Goal: Information Seeking & Learning: Find specific fact

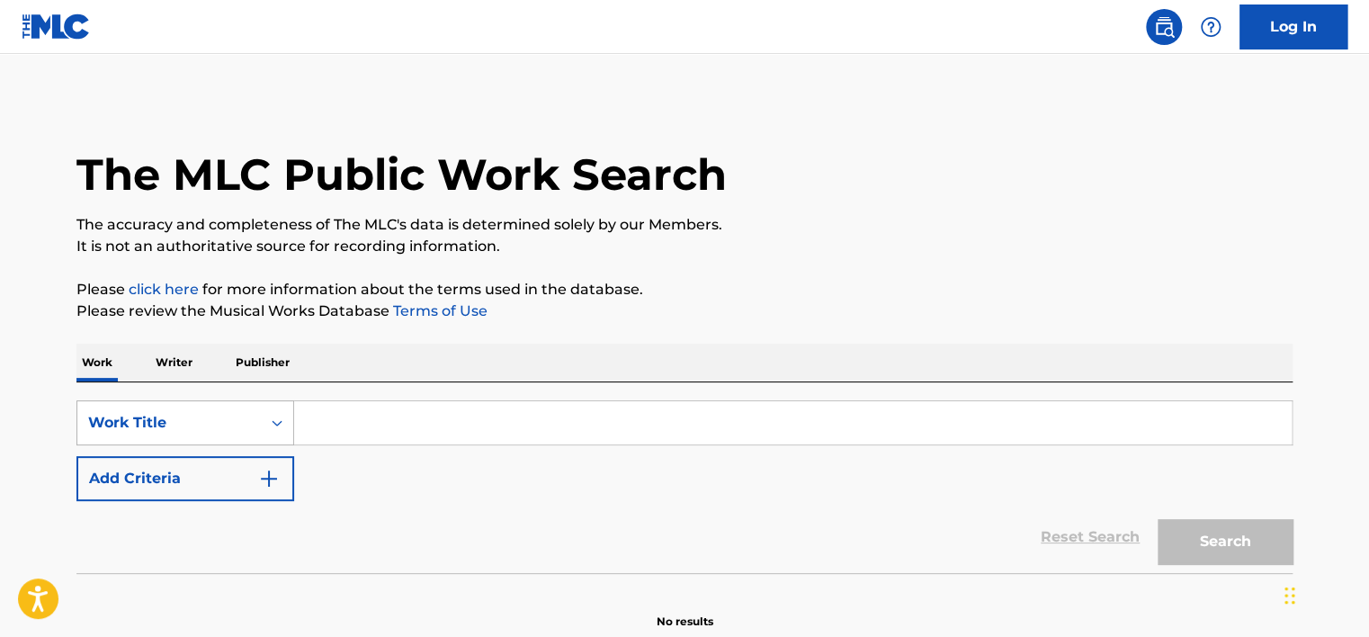
click at [212, 435] on div "Work Title" at bounding box center [185, 422] width 218 height 45
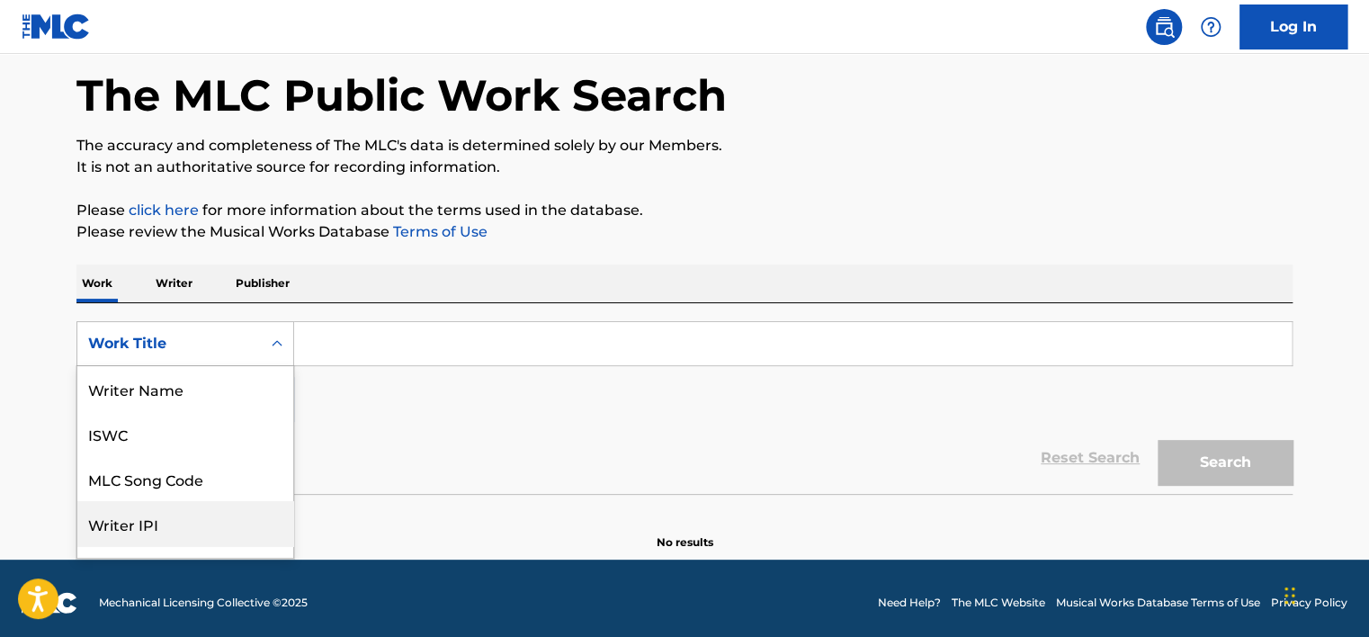
scroll to position [90, 0]
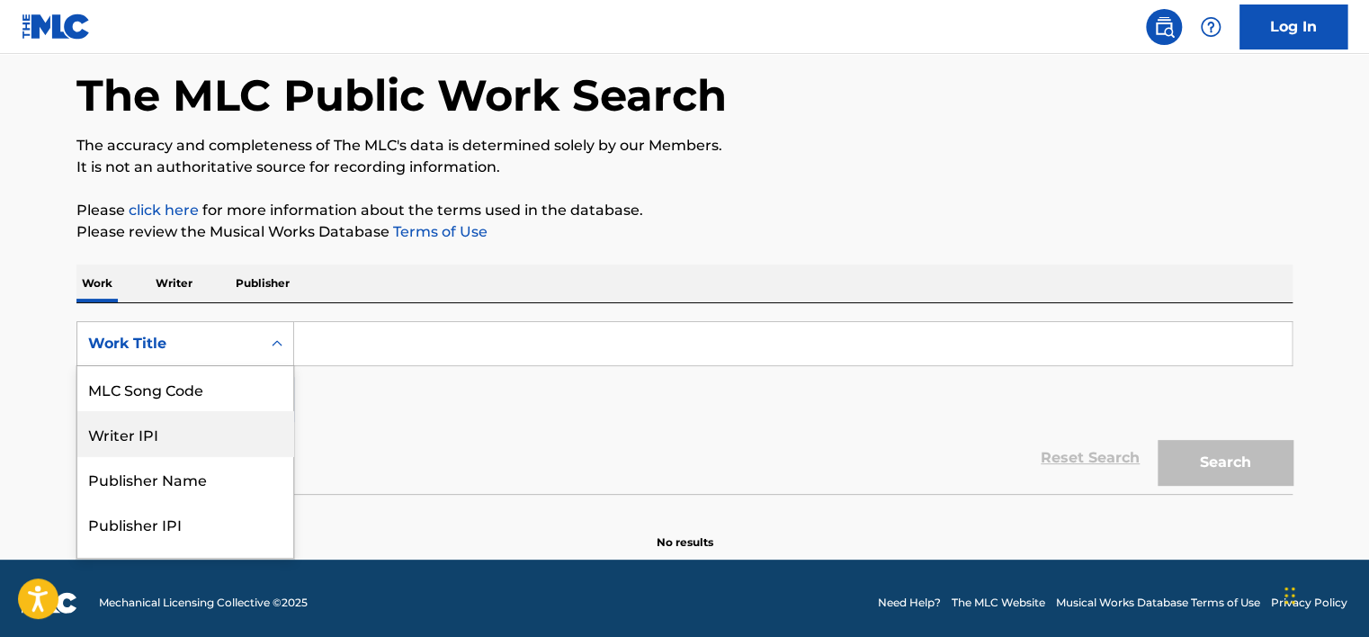
click at [209, 376] on div "MLC Song Code" at bounding box center [185, 388] width 216 height 45
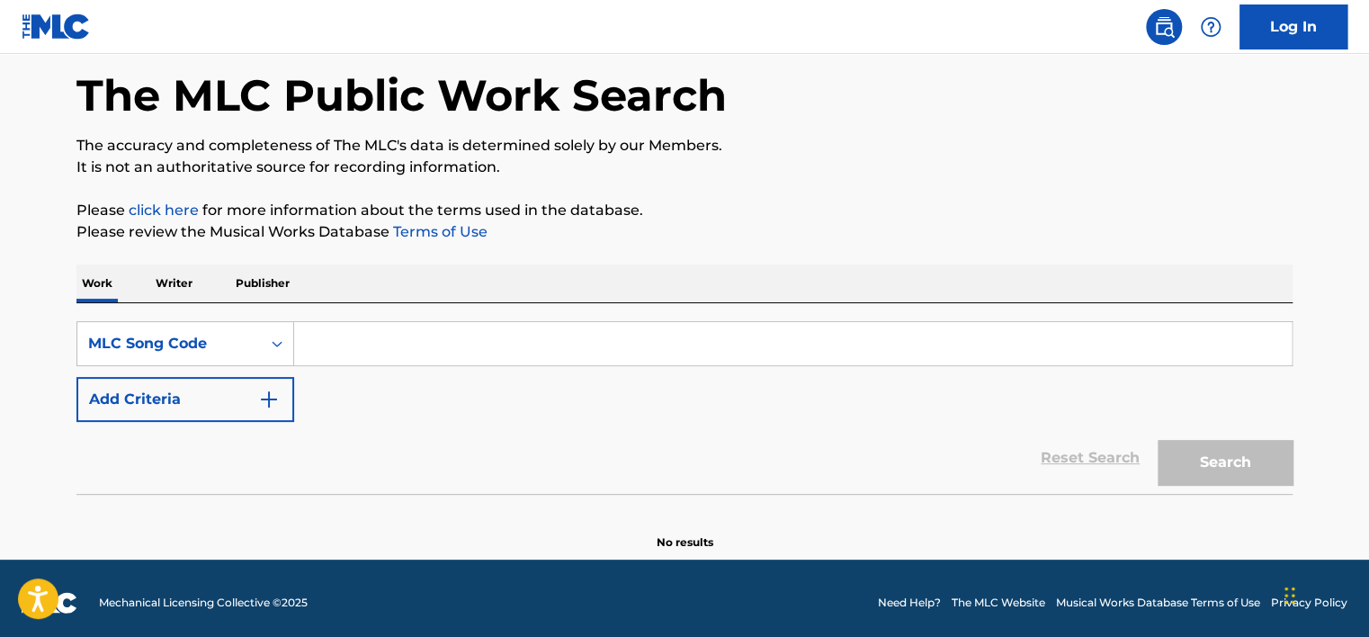
click at [353, 344] on input "Search Form" at bounding box center [793, 343] width 998 height 43
paste input "OV94MX"
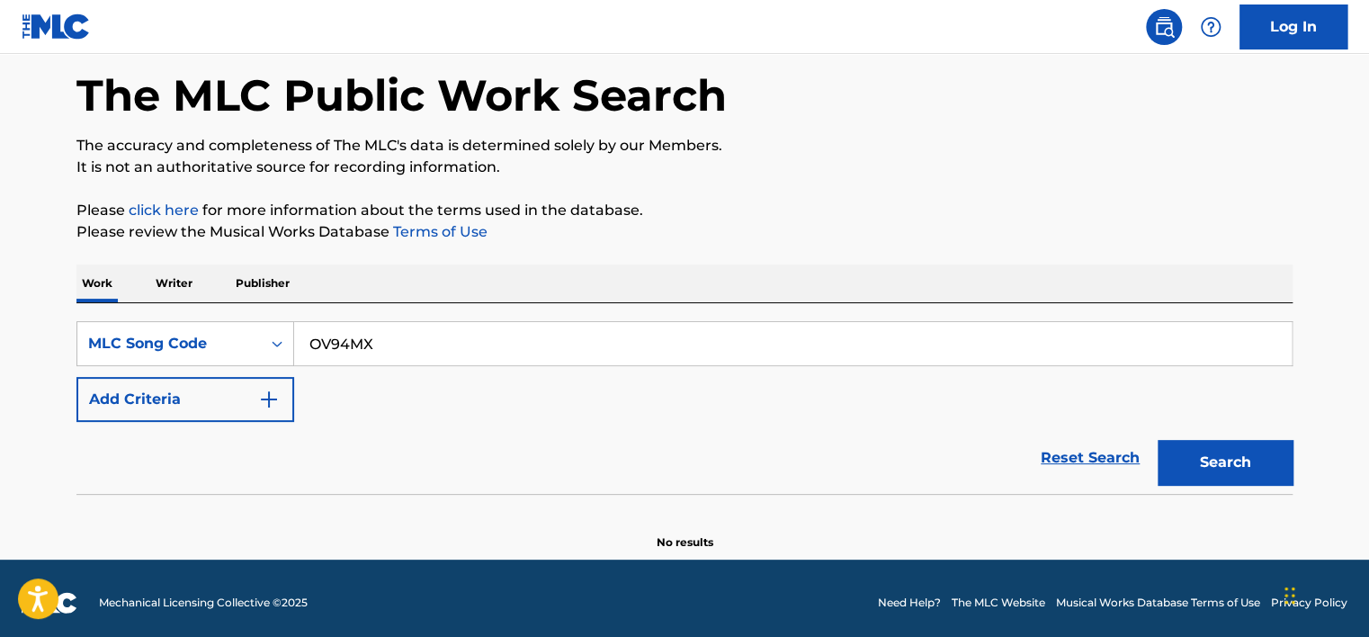
type input "OV94MX"
click at [596, 458] on button "Search" at bounding box center [1225, 462] width 135 height 45
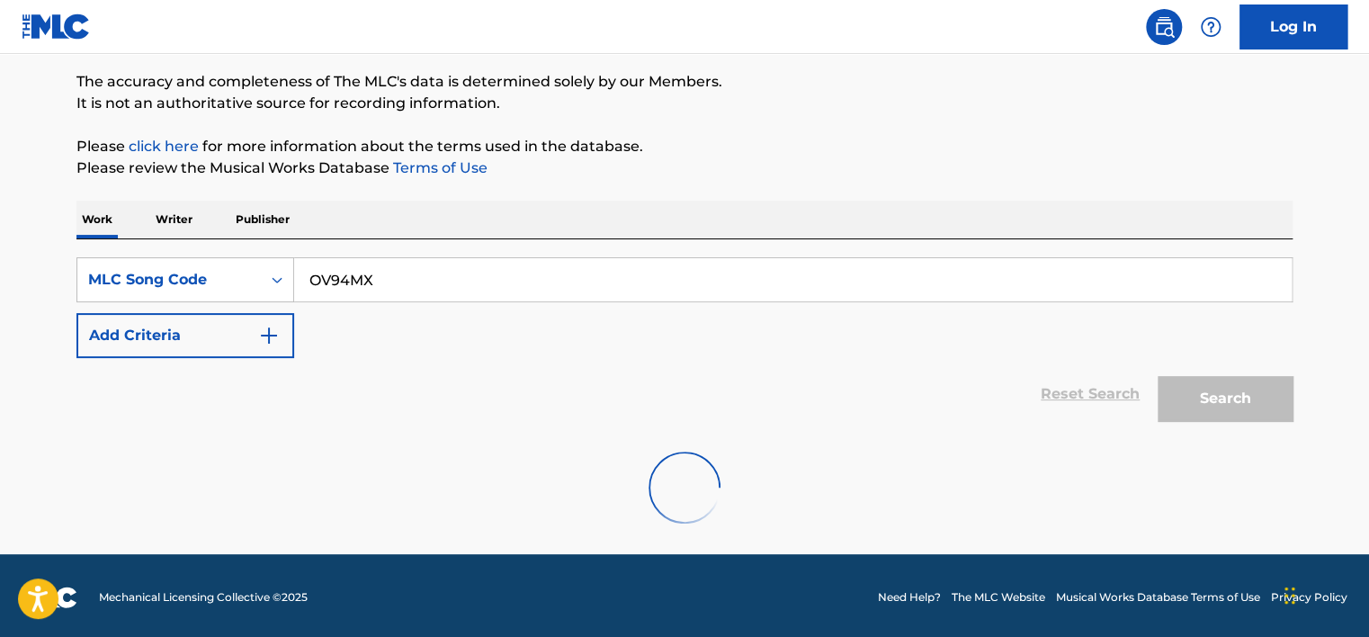
scroll to position [147, 0]
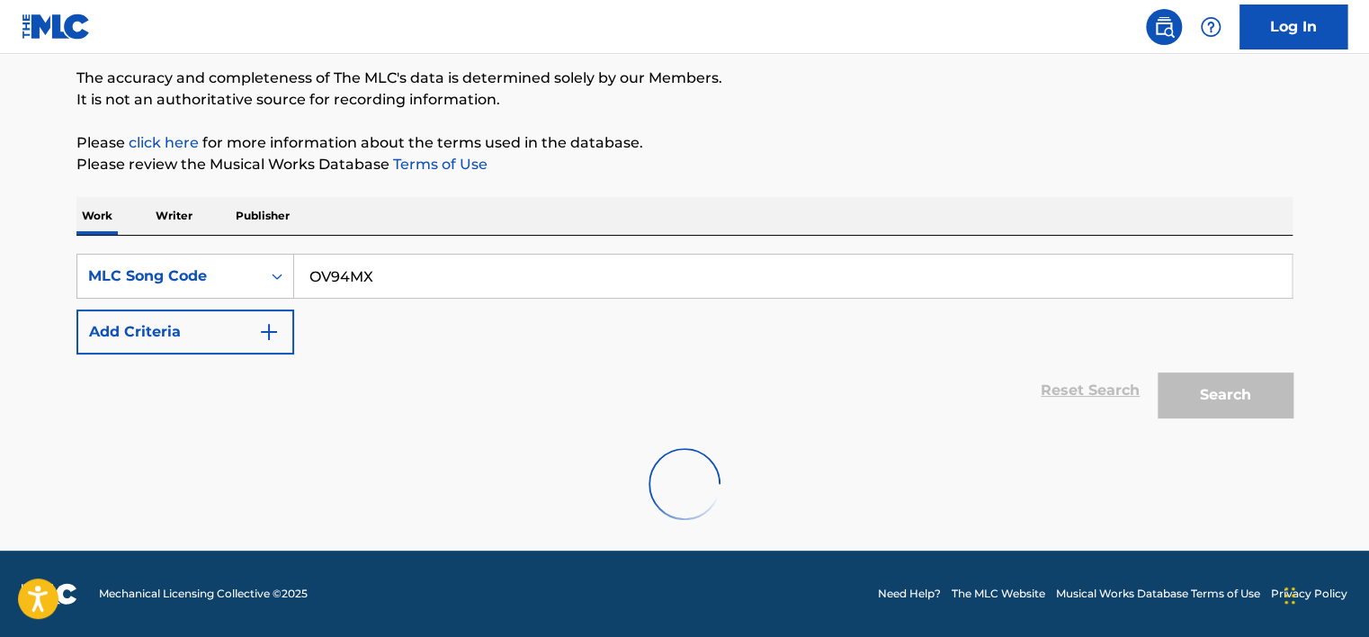
click at [406, 277] on input "OV94MX" at bounding box center [793, 276] width 998 height 43
click at [385, 276] on input "OV94MX" at bounding box center [793, 276] width 998 height 43
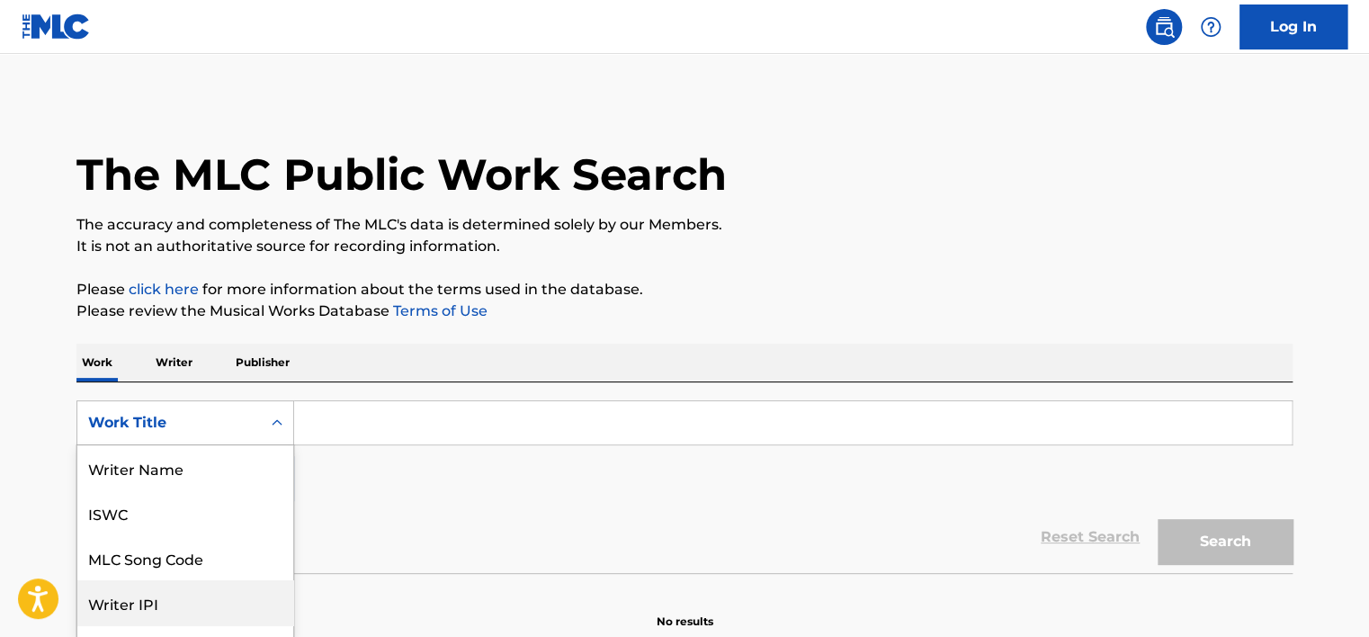
click at [199, 428] on div "8 results available. Use Up and Down to choose options, press Enter to select t…" at bounding box center [185, 422] width 218 height 45
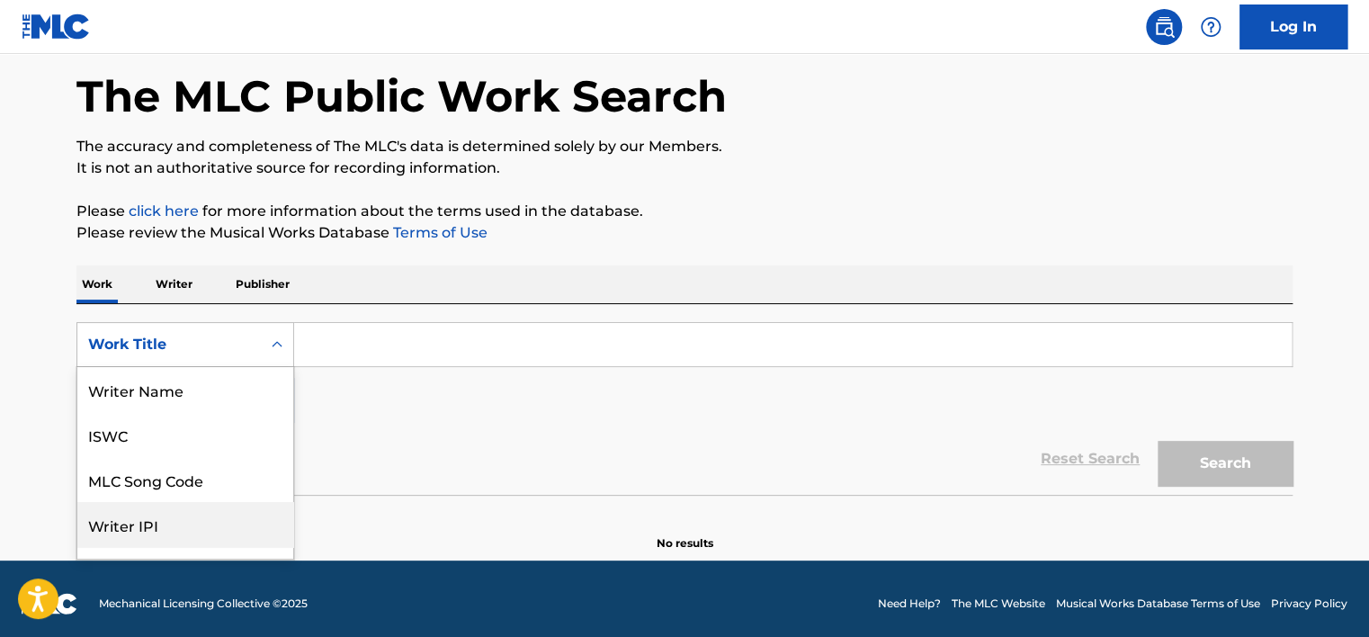
scroll to position [90, 0]
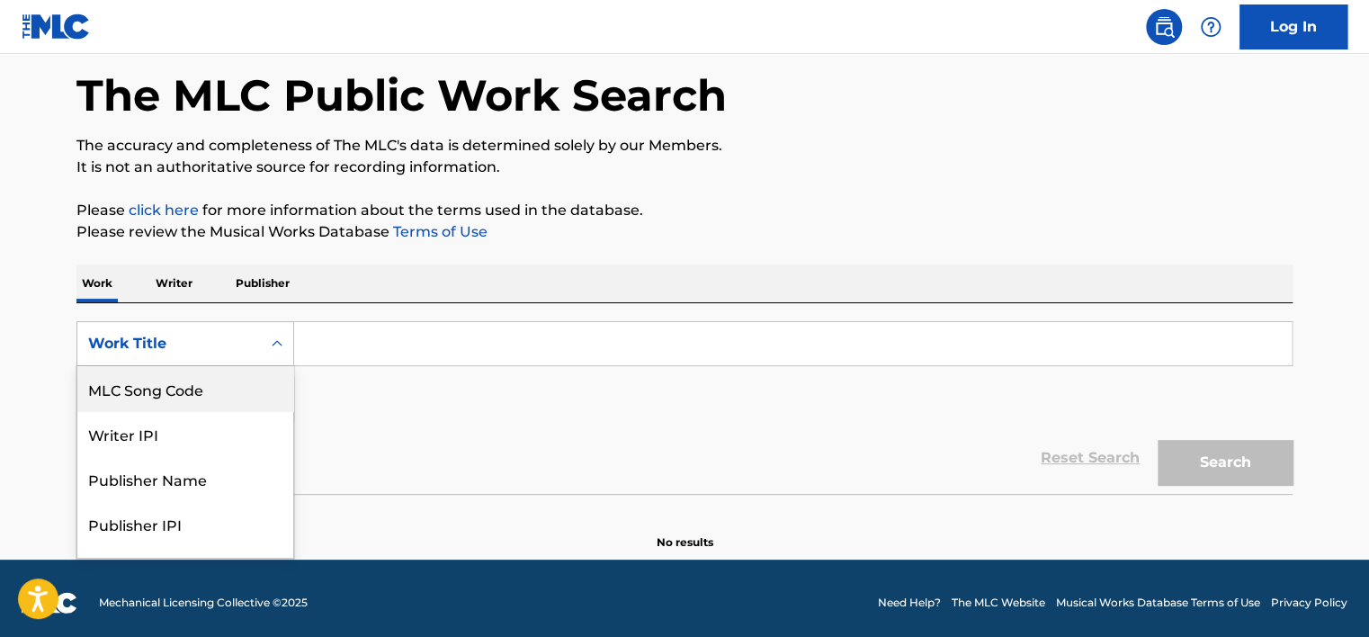
click at [197, 388] on div "MLC Song Code" at bounding box center [185, 388] width 216 height 45
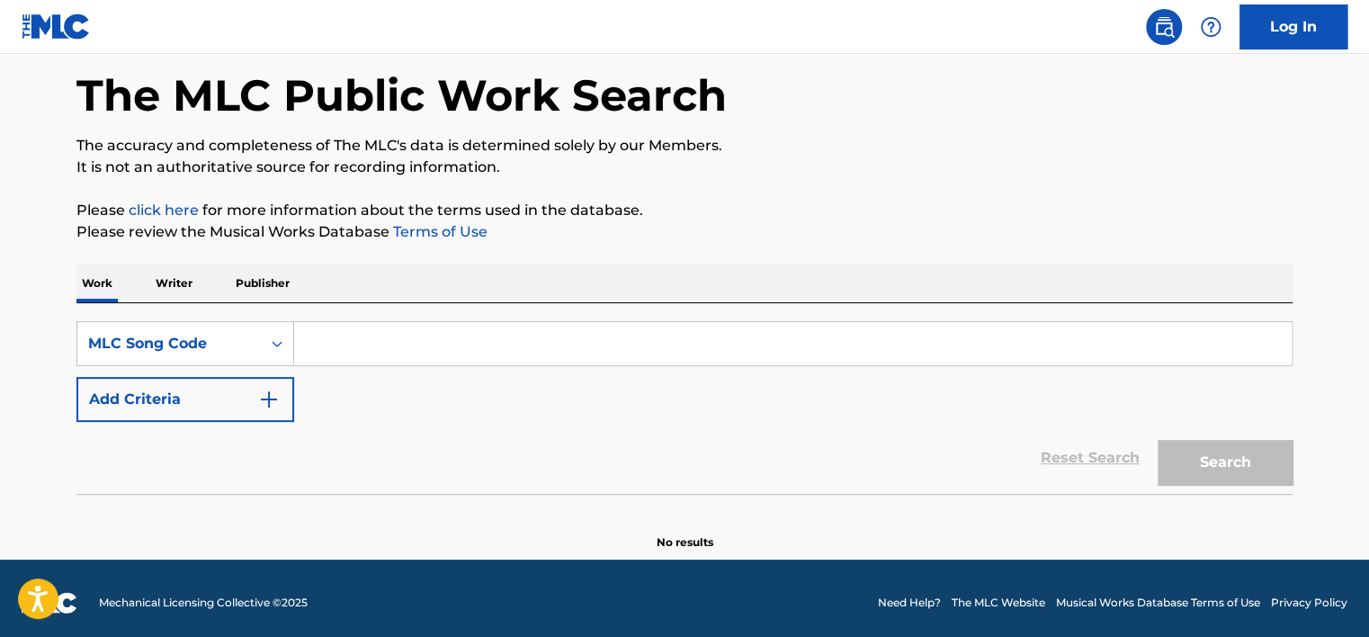
click at [346, 345] on input "Search Form" at bounding box center [793, 343] width 998 height 43
paste input "OV94MX"
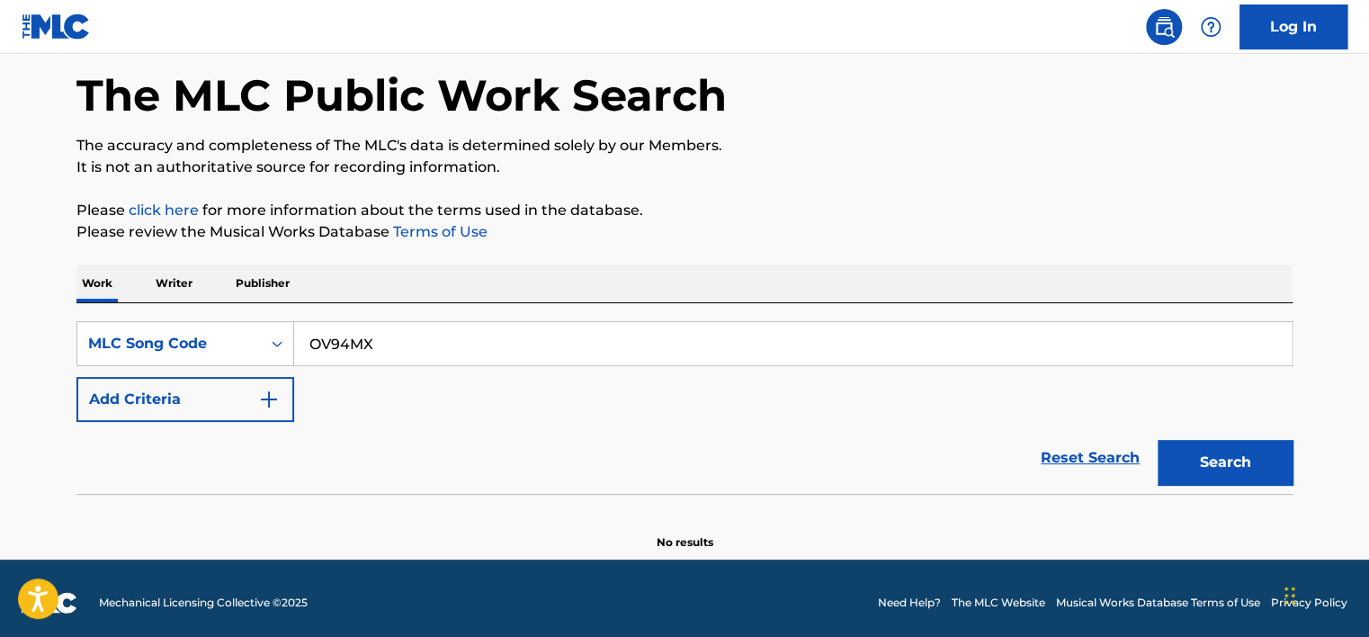
type input "OV94MX"
click at [1202, 436] on div "Search" at bounding box center [1221, 458] width 144 height 72
click at [1212, 456] on button "Search" at bounding box center [1225, 462] width 135 height 45
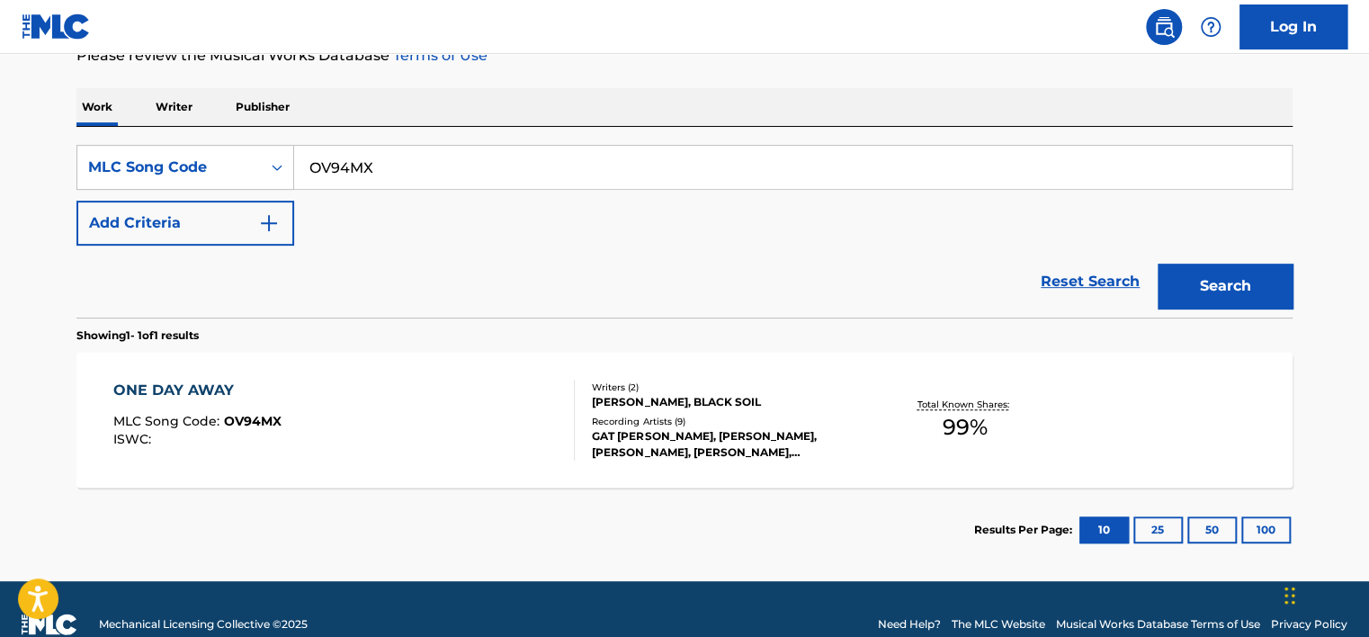
scroll to position [285, 0]
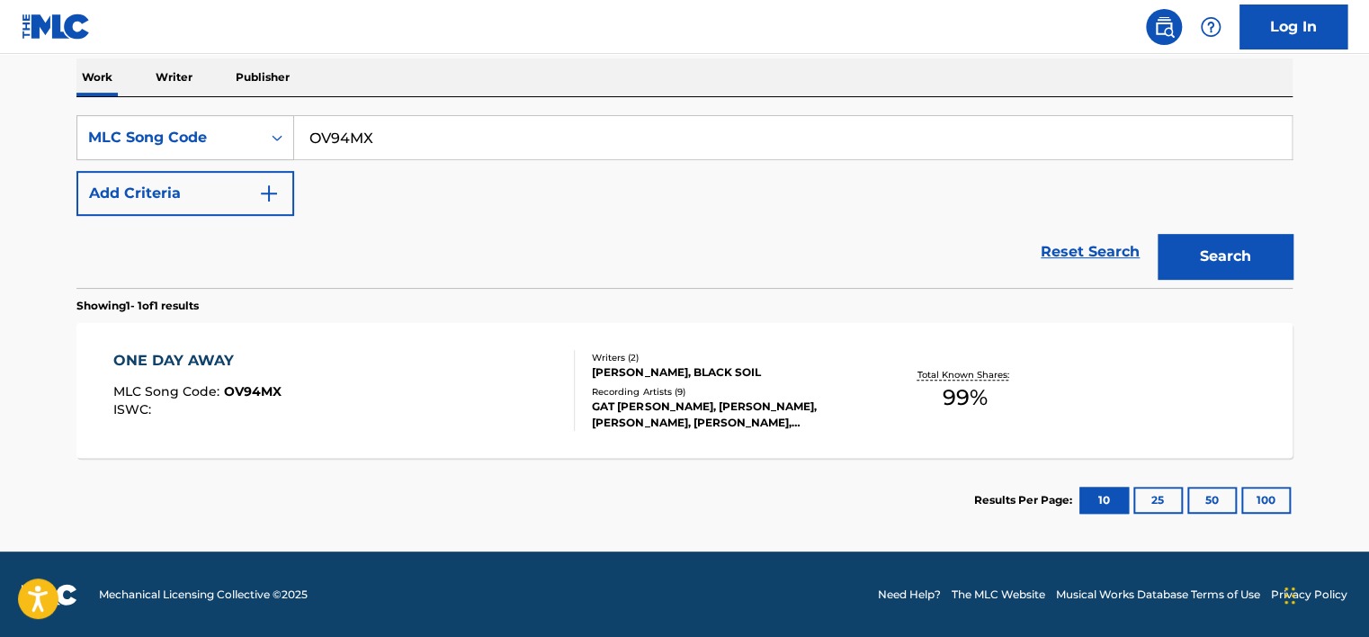
click at [375, 353] on div "ONE DAY AWAY MLC Song Code : OV94MX ISWC :" at bounding box center [344, 390] width 462 height 81
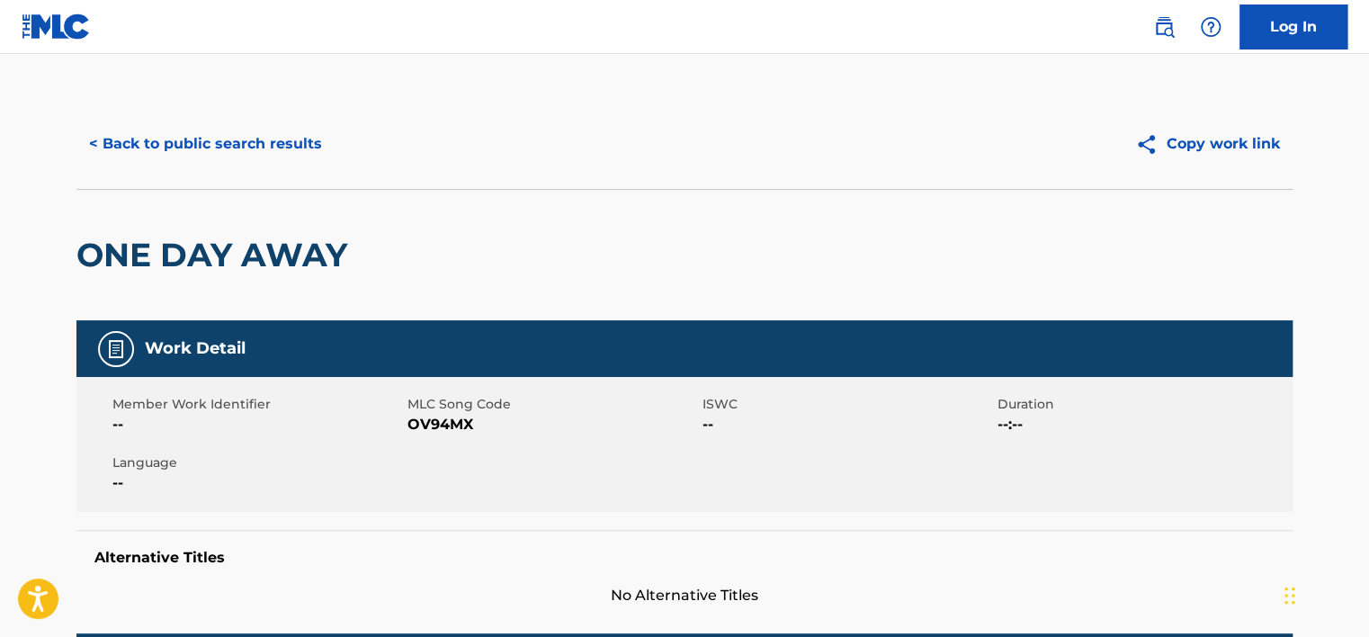
click at [301, 162] on button "< Back to public search results" at bounding box center [205, 143] width 258 height 45
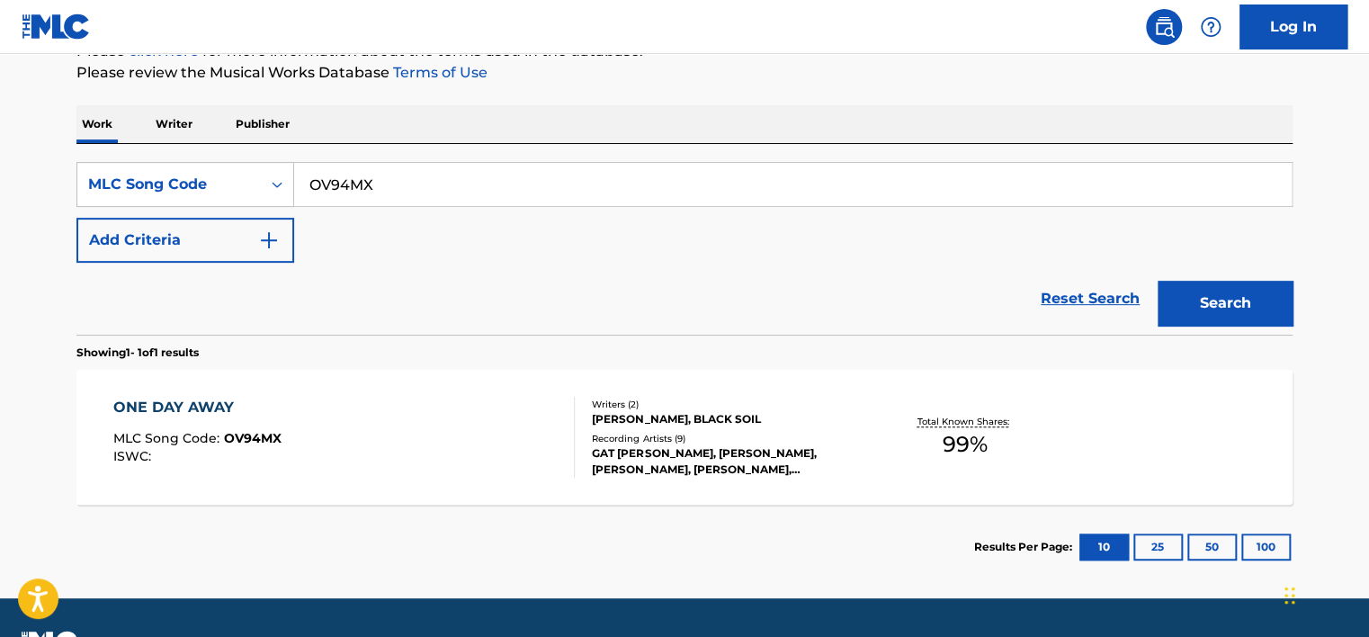
click at [393, 192] on input "OV94MX" at bounding box center [793, 184] width 998 height 43
click at [392, 192] on input "OV94MX" at bounding box center [793, 184] width 998 height 43
paste input "TVCCNA"
type input "TVCCNA"
click at [1185, 296] on button "Search" at bounding box center [1225, 303] width 135 height 45
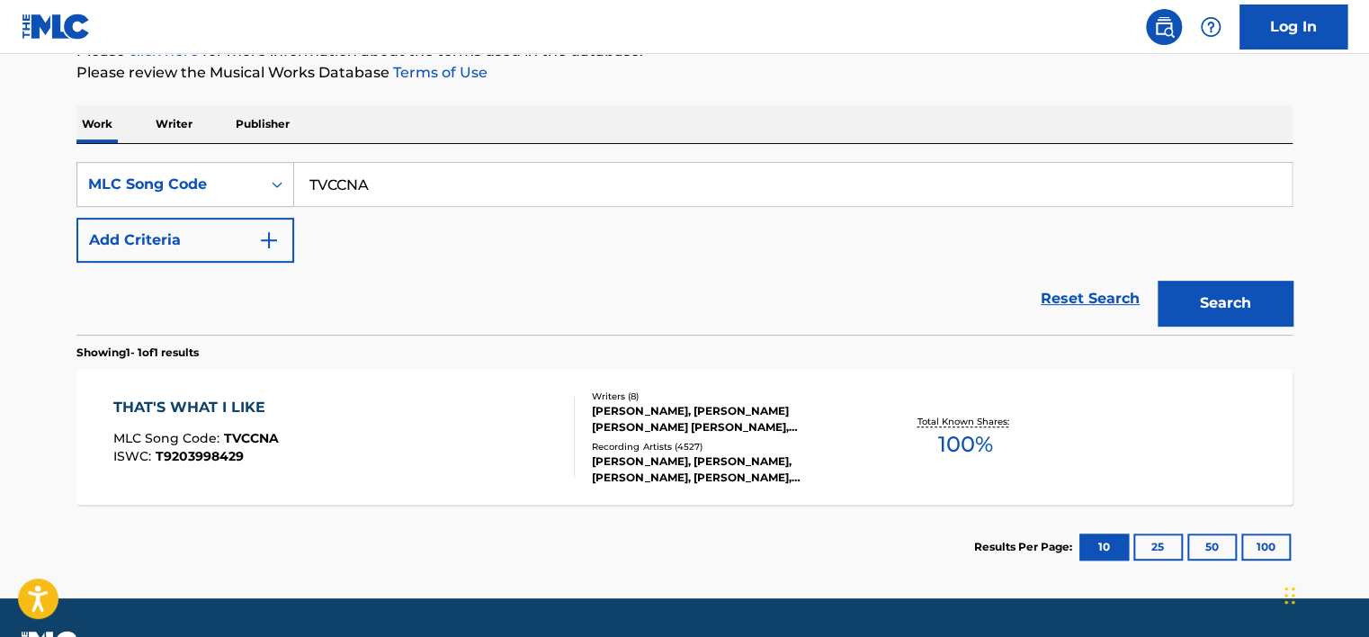
click at [182, 207] on div "SearchWithCriteriade223241-5c42-497b-a7df-ca30757d53f0 MLC Song Code TVCCNA Add…" at bounding box center [684, 212] width 1216 height 101
click at [201, 174] on div "MLC Song Code" at bounding box center [169, 185] width 162 height 22
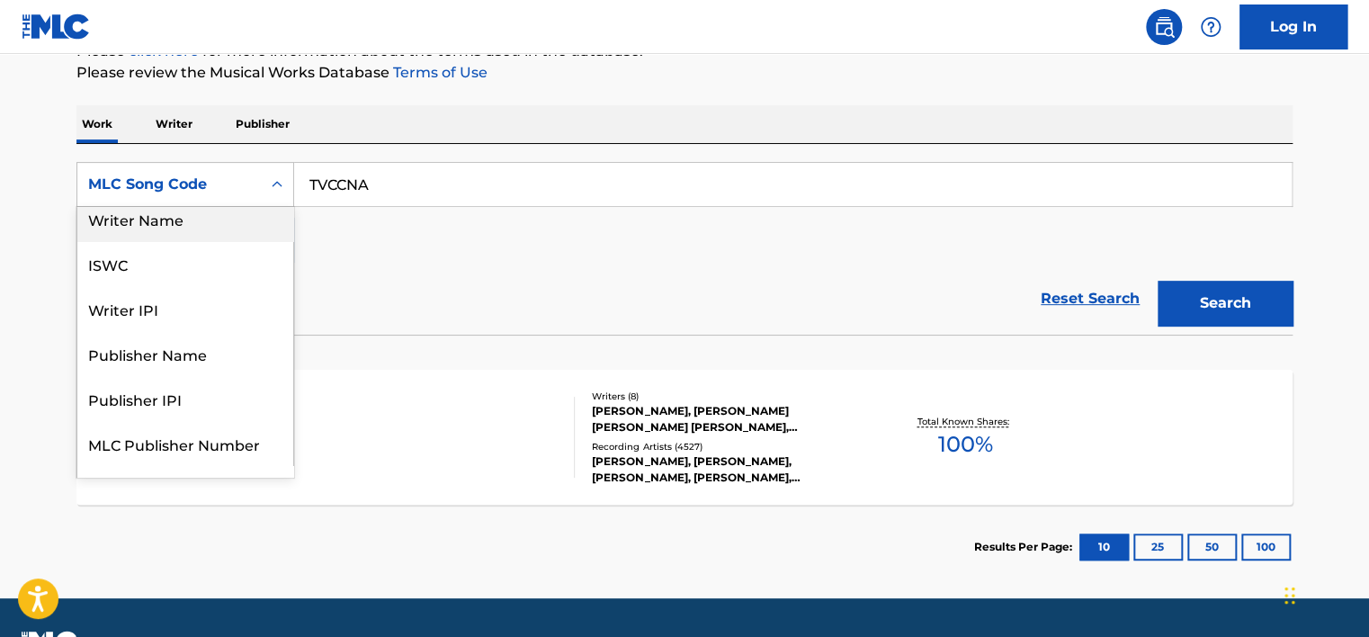
scroll to position [0, 0]
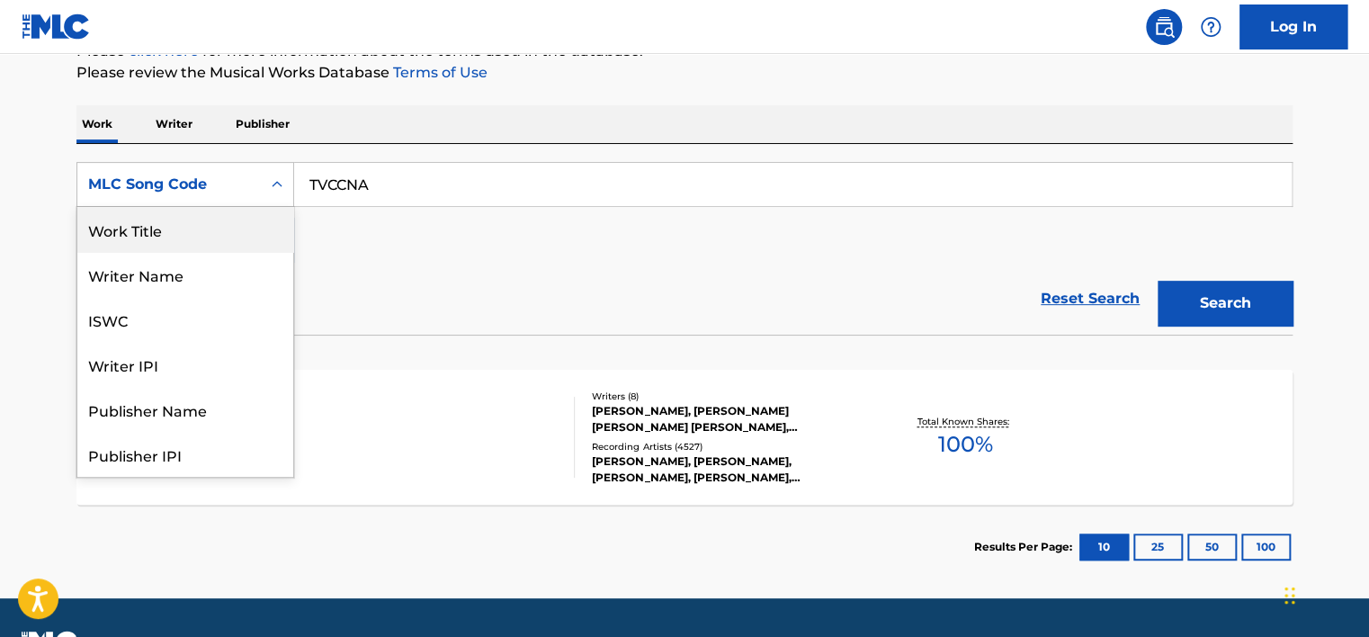
click at [200, 238] on div "Work Title" at bounding box center [185, 229] width 216 height 45
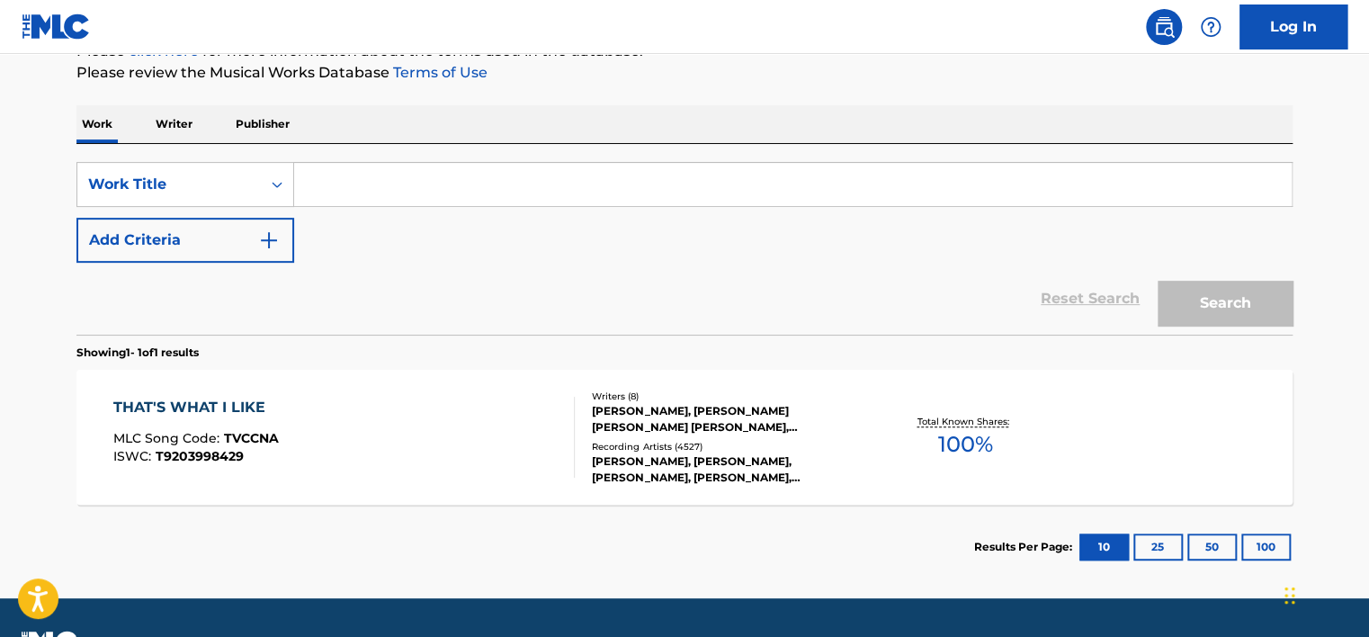
click at [338, 185] on input "Search Form" at bounding box center [793, 184] width 998 height 43
drag, startPoint x: 1263, startPoint y: 316, endPoint x: 1284, endPoint y: 322, distance: 22.5
click at [1284, 322] on form "SearchWithCriteriab536b66c-708e-481d-9d16-b11ac4f0d726 Work Title Add Criteria …" at bounding box center [684, 248] width 1216 height 173
click at [883, 277] on div "Reset Search Search" at bounding box center [684, 299] width 1216 height 72
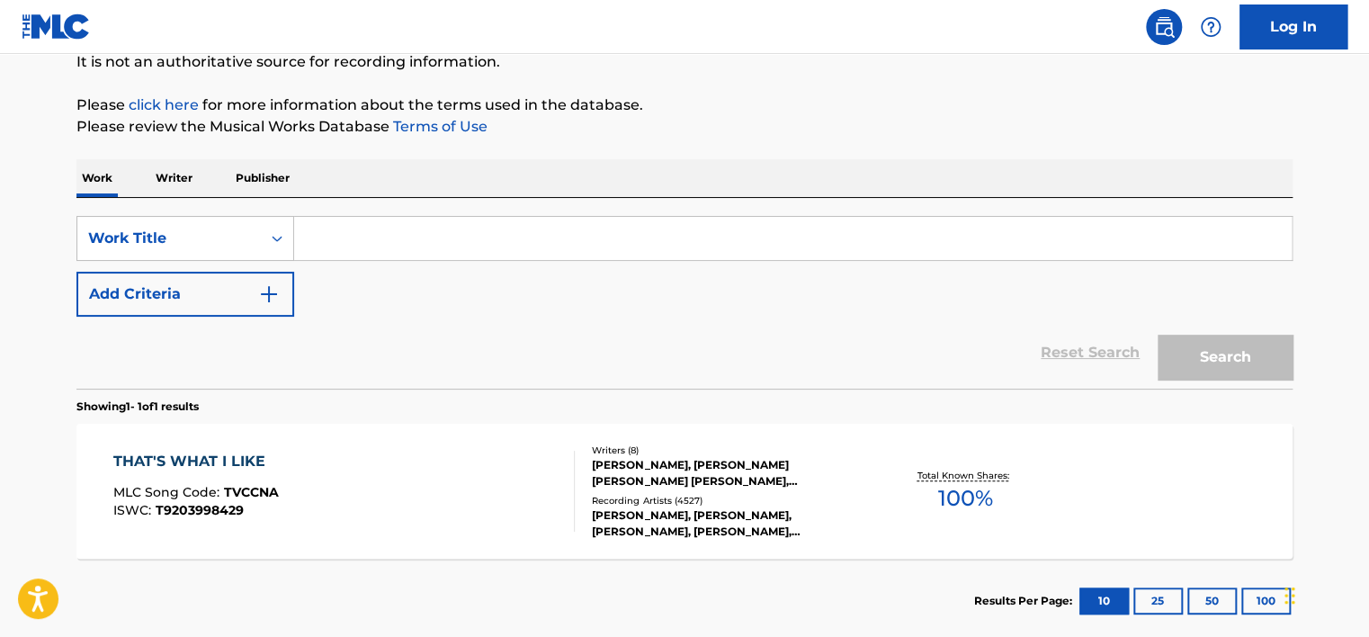
scroll to position [148, 0]
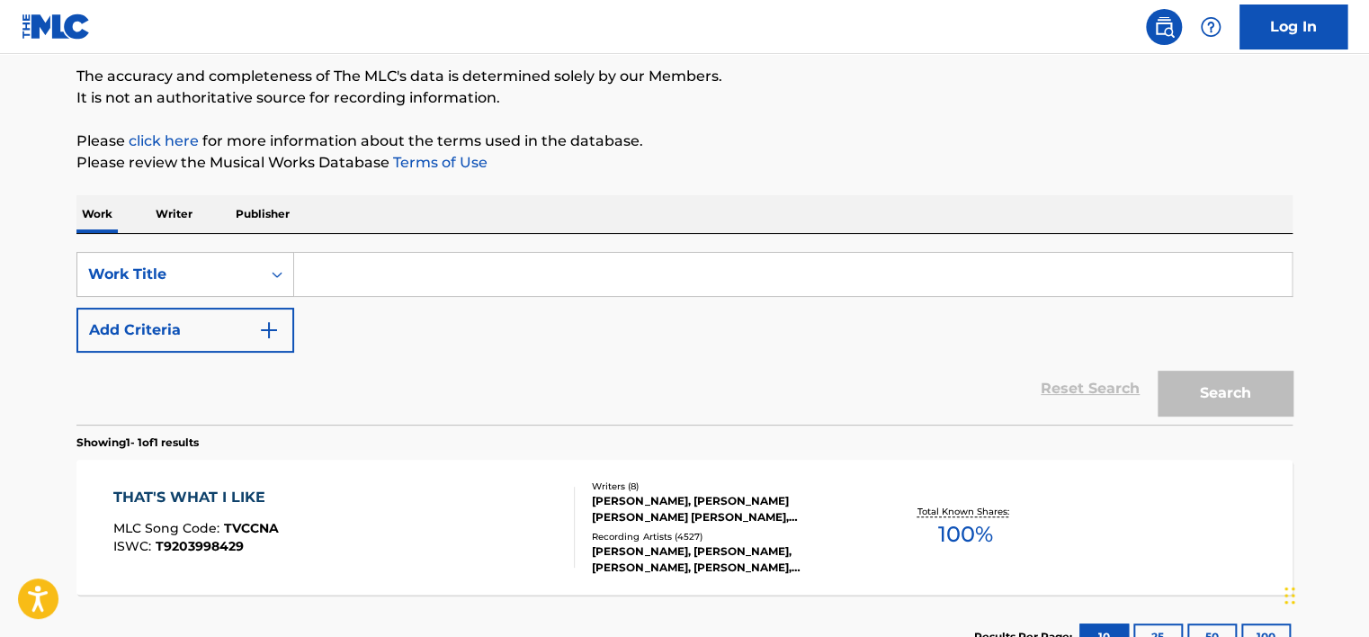
click at [306, 266] on input "Search Form" at bounding box center [793, 274] width 998 height 43
paste input "BAI-LALA"
type input "BAI-LALA"
click at [1239, 403] on button "Search" at bounding box center [1225, 393] width 135 height 45
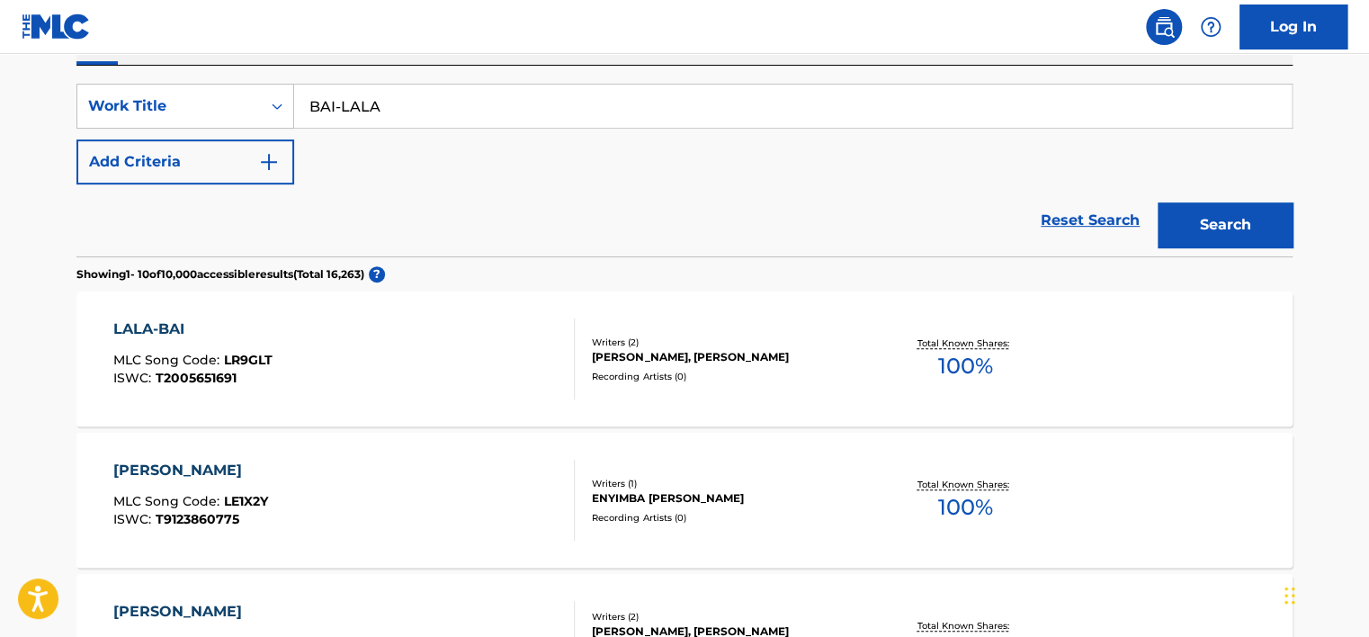
scroll to position [328, 0]
